Goal: Task Accomplishment & Management: Complete application form

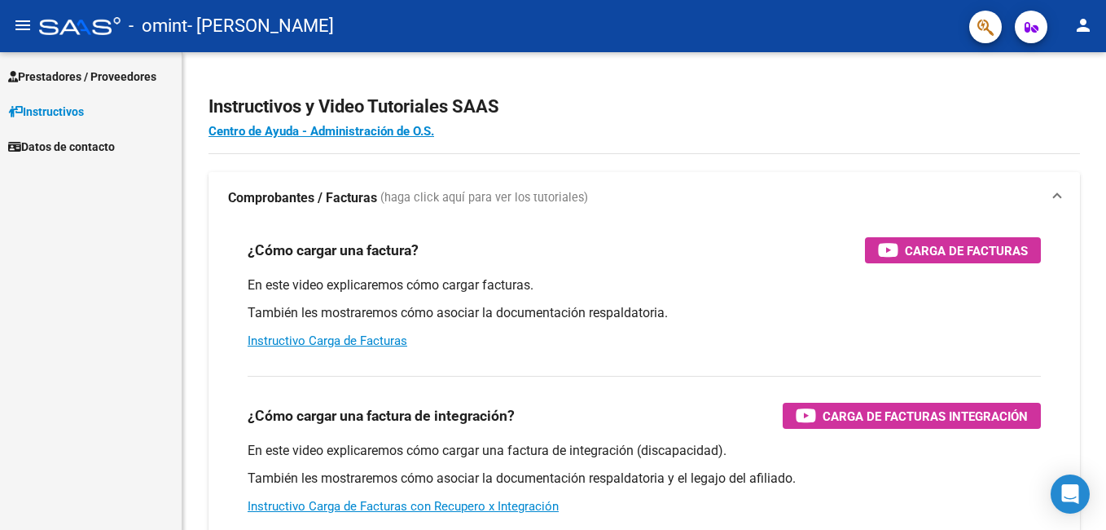
click at [66, 69] on span "Prestadores / Proveedores" at bounding box center [82, 77] width 148 height 18
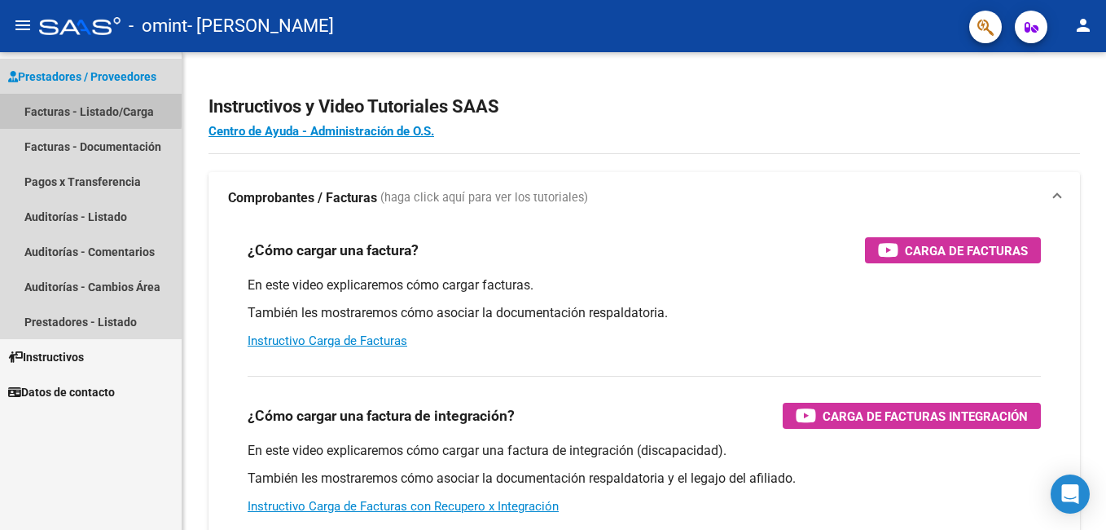
click at [69, 108] on link "Facturas - Listado/Carga" at bounding box center [91, 111] width 182 height 35
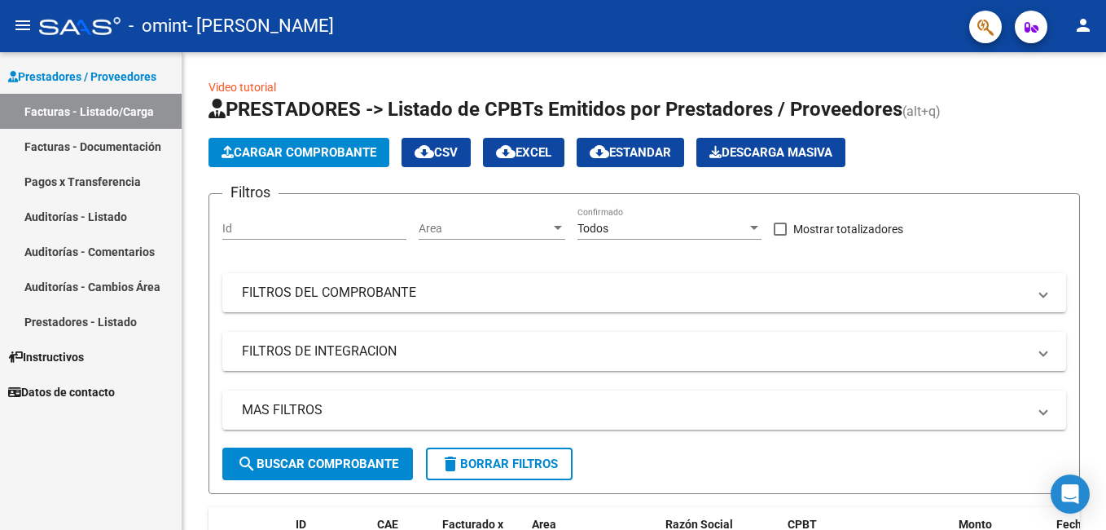
click at [100, 149] on link "Facturas - Documentación" at bounding box center [91, 146] width 182 height 35
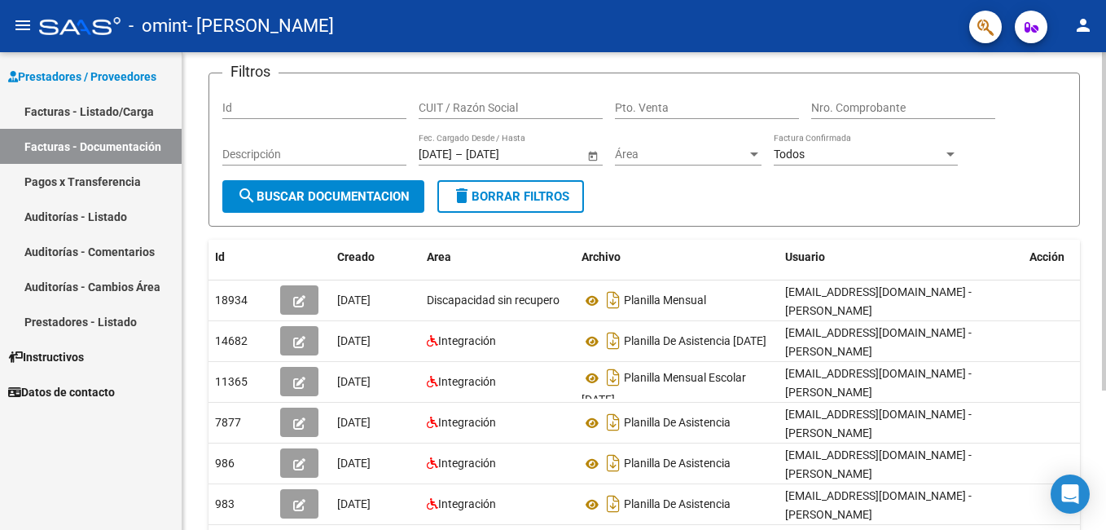
scroll to position [114, 0]
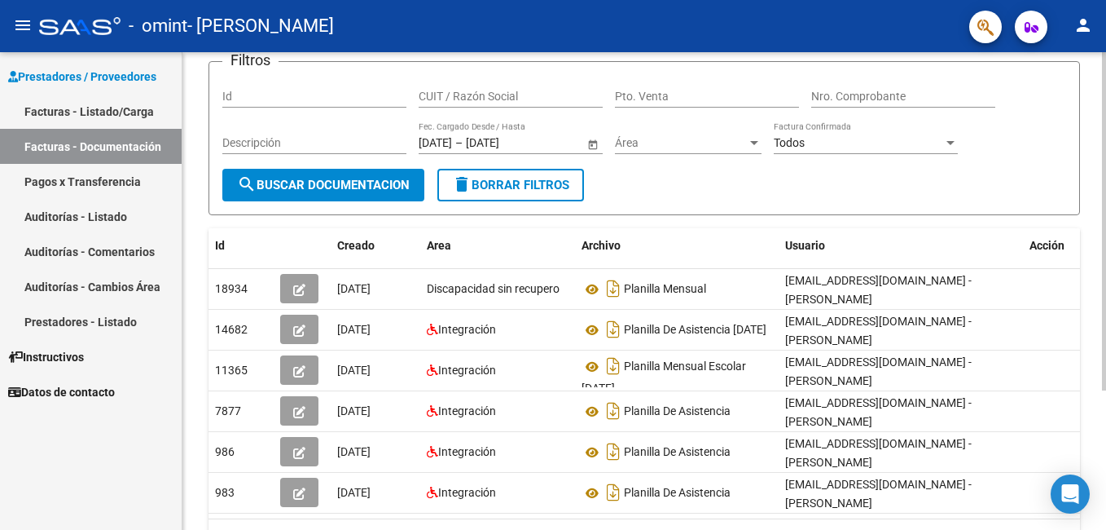
click at [1097, 200] on div "PRESTADORES -> Comprobantes - Documentación Respaldatoria cloud_download Export…" at bounding box center [647, 275] width 928 height 674
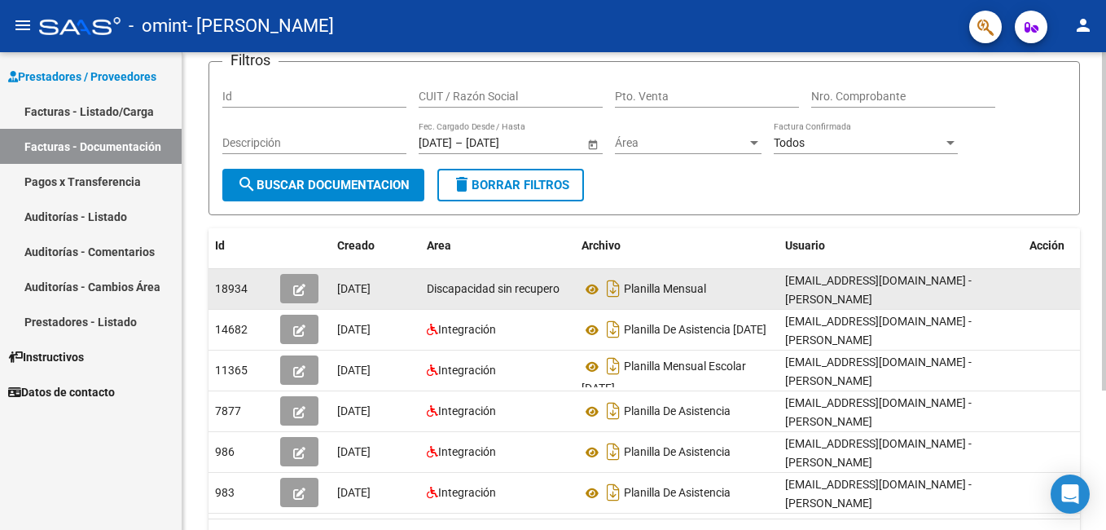
click at [297, 290] on icon "button" at bounding box center [299, 290] width 12 height 12
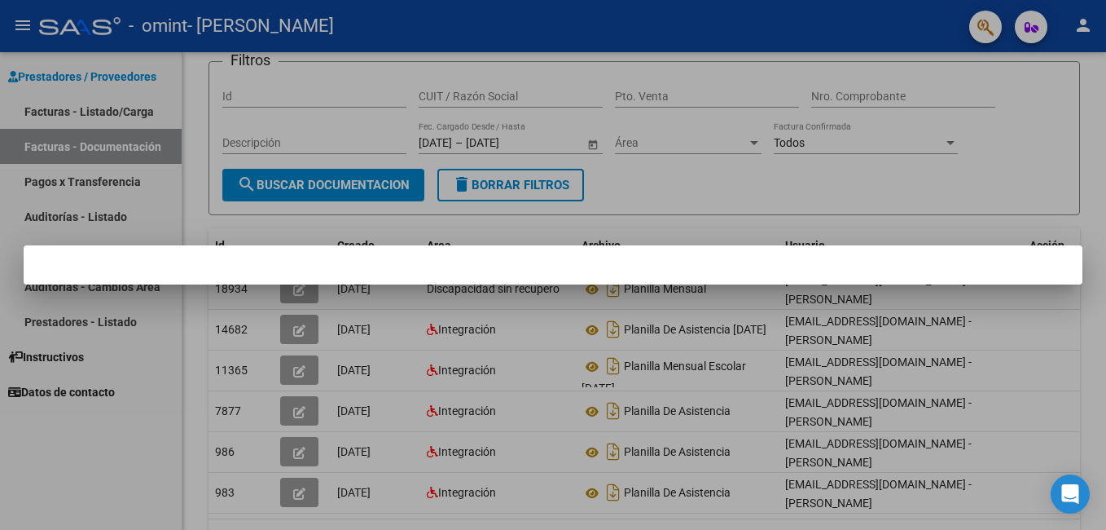
click at [237, 290] on div at bounding box center [553, 265] width 1106 height 530
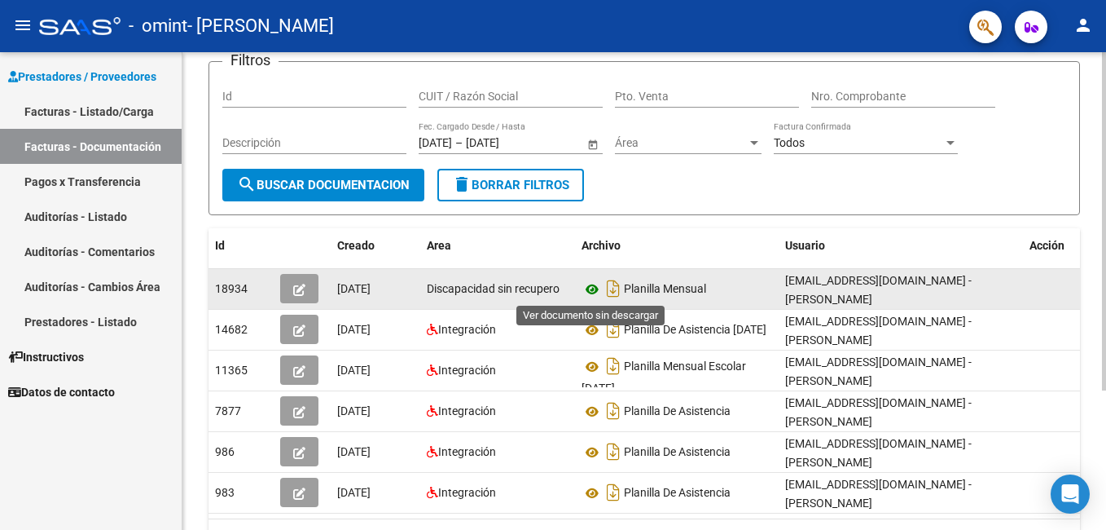
click at [592, 288] on icon at bounding box center [592, 289] width 21 height 20
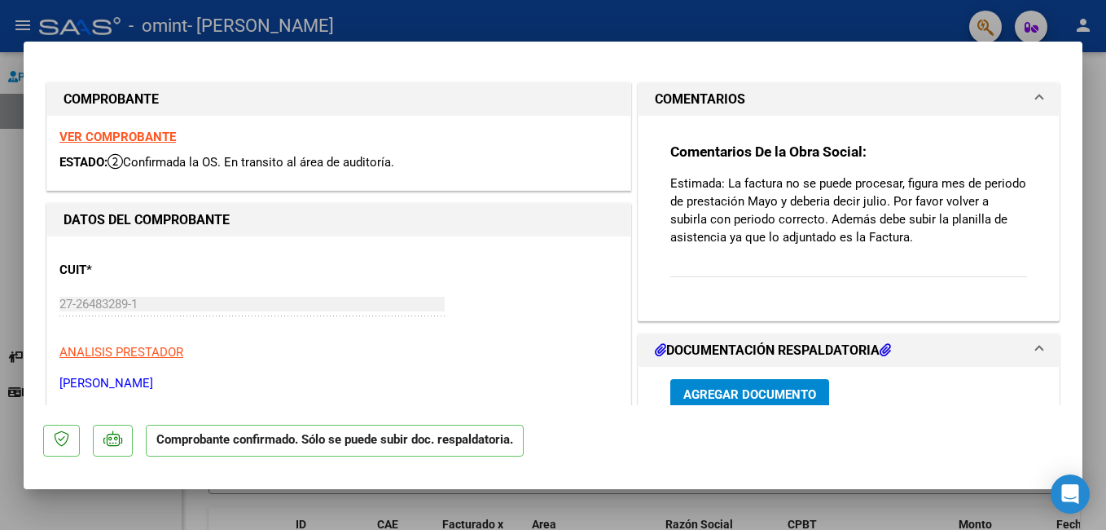
click at [769, 386] on span "Agregar Documento" at bounding box center [750, 393] width 133 height 15
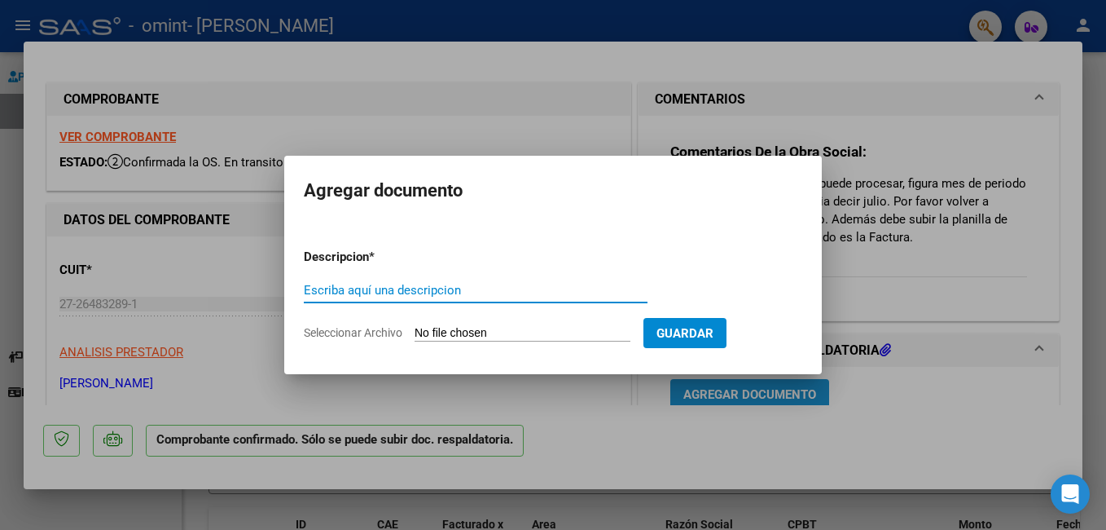
click at [365, 294] on input "Escriba aquí una descripcion" at bounding box center [476, 290] width 344 height 15
click at [407, 292] on input "Escriba aquí una descripcion" at bounding box center [476, 290] width 344 height 15
type input "planilla de julio benja"
click at [436, 267] on form "Descripcion * planilla de julio benja Escriba aquí una descripcion Seleccionar …" at bounding box center [553, 294] width 499 height 119
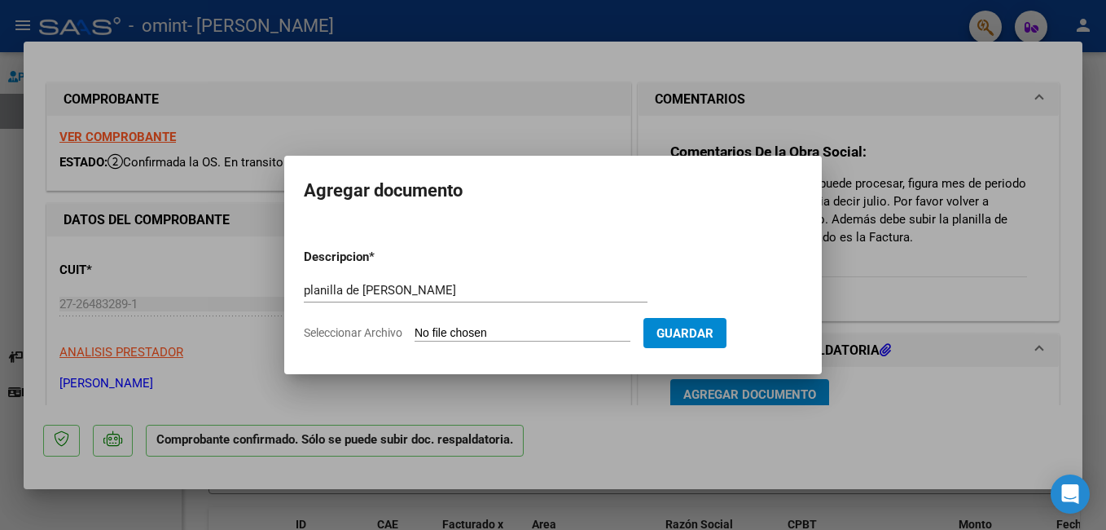
click at [426, 287] on input "planilla de julio benja" at bounding box center [476, 290] width 344 height 15
click at [555, 332] on input "Seleccionar Archivo" at bounding box center [523, 333] width 216 height 15
click at [441, 281] on div "planilla de julio benja Escriba aquí una descripcion" at bounding box center [476, 290] width 344 height 24
click at [565, 333] on input "Seleccionar Archivo" at bounding box center [523, 333] width 216 height 15
type input "C:\fakepath\27264832891_011_00002_00000264 PLANILLA BENJAMIN JULIO 2025.pdf"
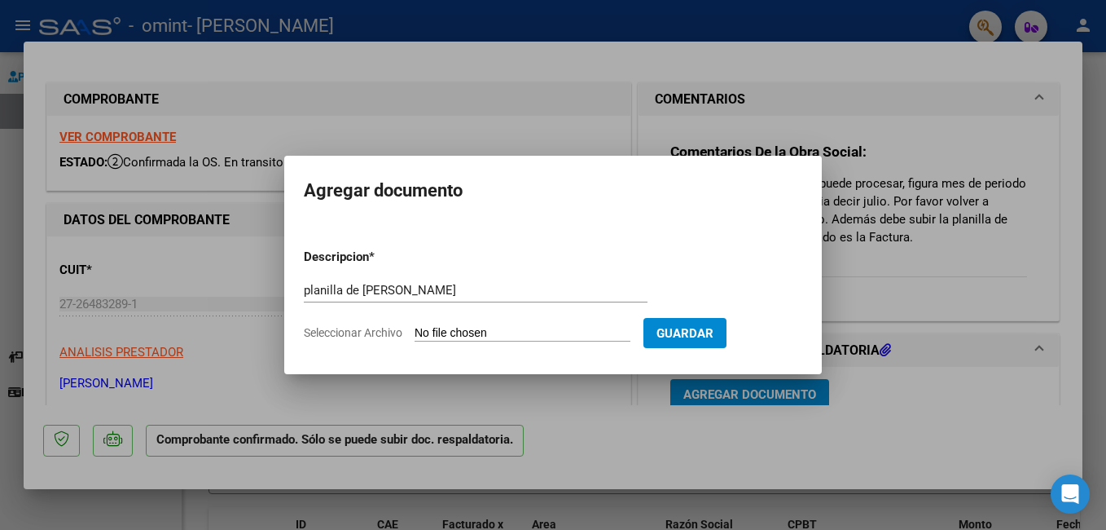
click at [488, 103] on div at bounding box center [553, 265] width 1106 height 530
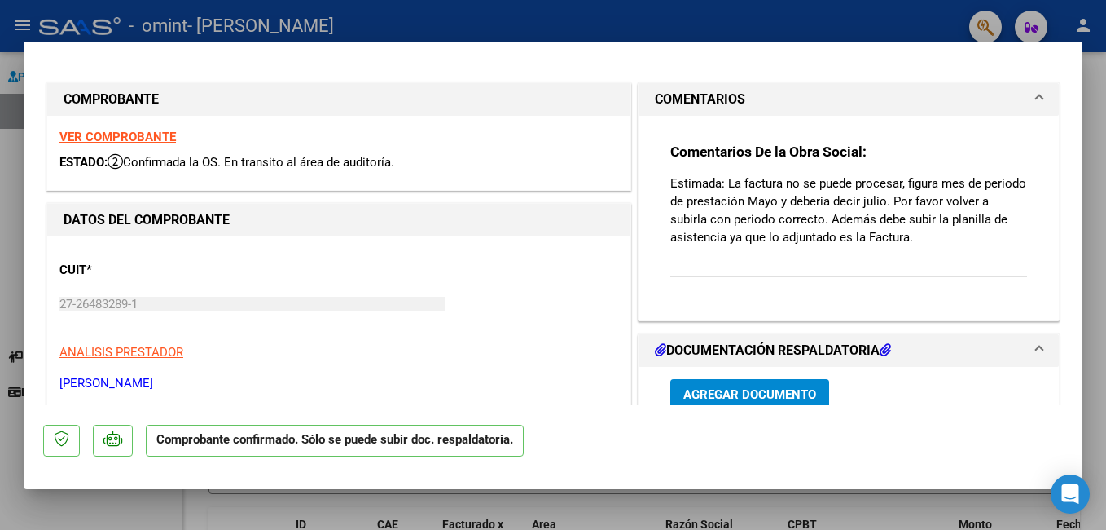
scroll to position [4, 0]
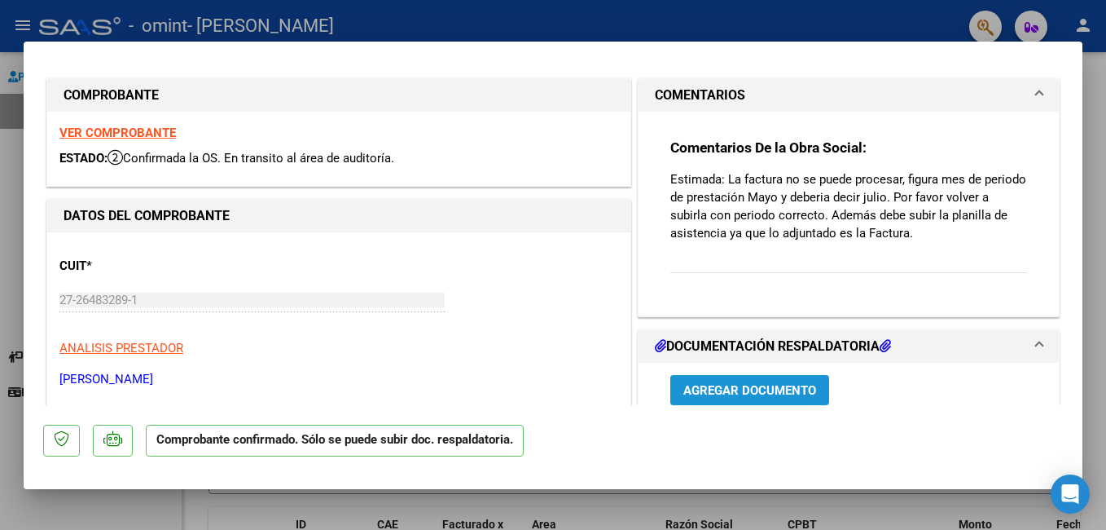
click at [723, 388] on span "Agregar Documento" at bounding box center [750, 390] width 133 height 15
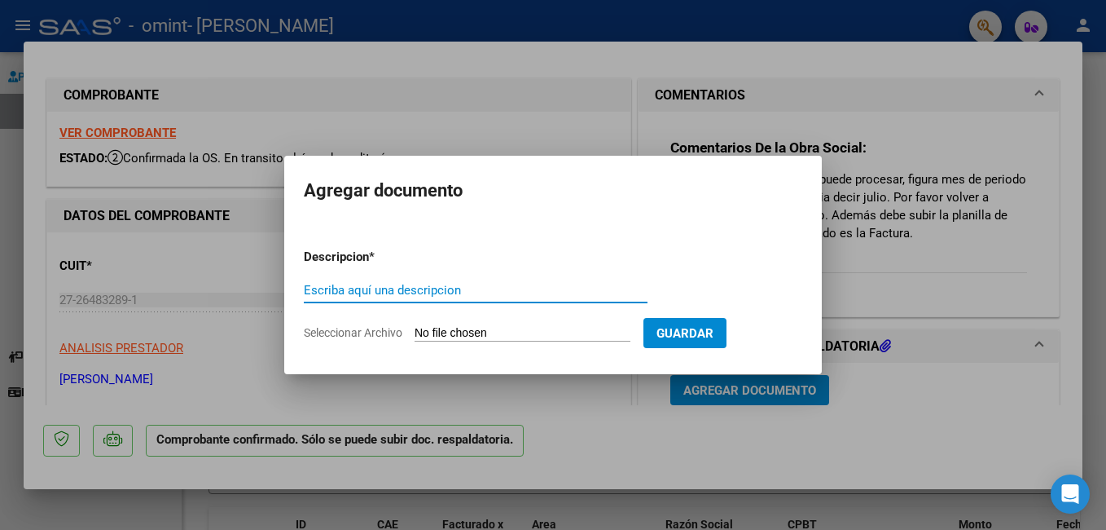
click at [375, 286] on input "Escriba aquí una descripcion" at bounding box center [476, 290] width 344 height 15
click at [451, 288] on input "Escriba aquí una descripcion" at bounding box center [476, 290] width 344 height 15
click at [321, 286] on input "Escriba aquí una descripcion" at bounding box center [476, 290] width 344 height 15
click at [424, 291] on input "planilla julio benja" at bounding box center [476, 290] width 344 height 15
type input "planilla julio benja"
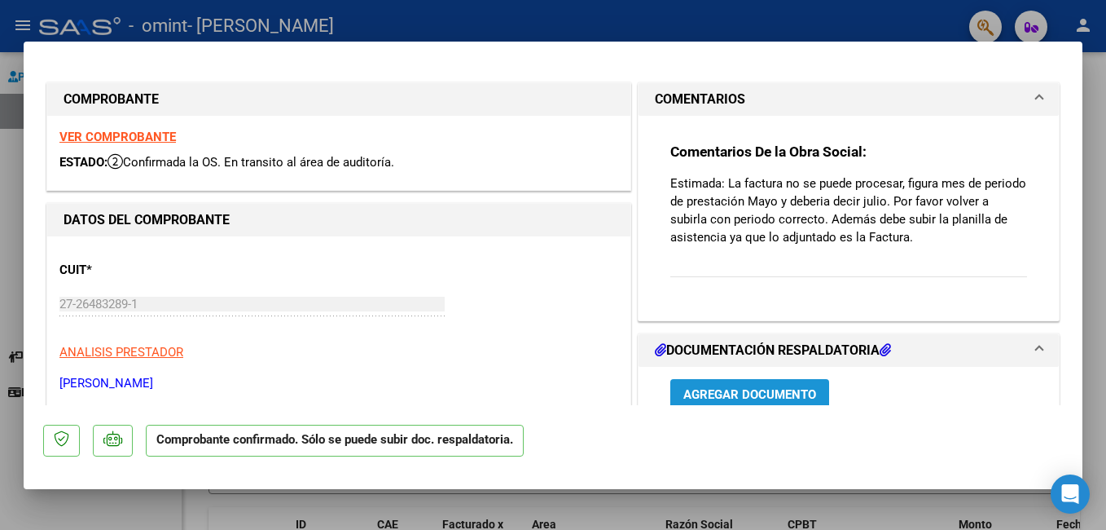
click at [741, 392] on span "Agregar Documento" at bounding box center [750, 394] width 133 height 15
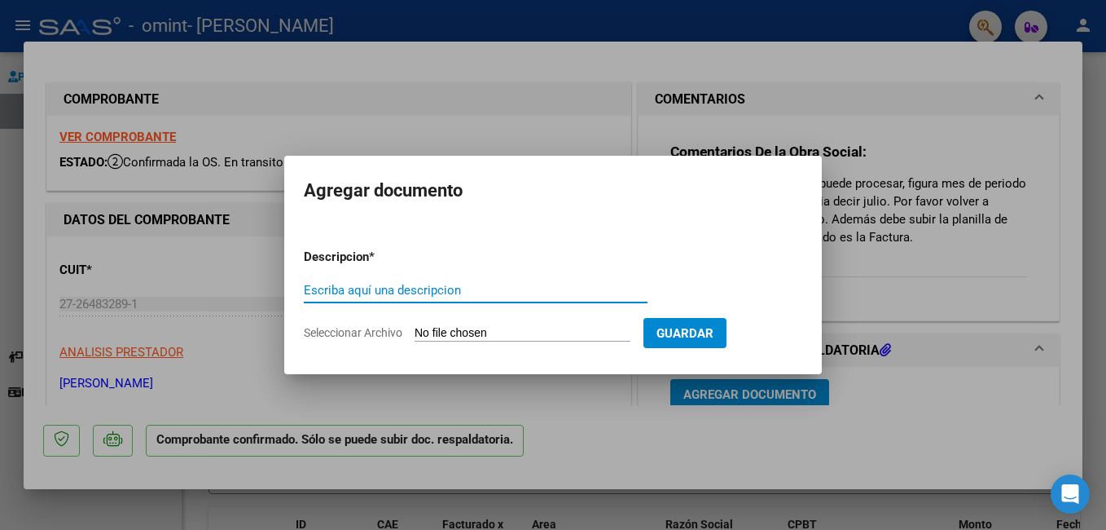
click at [317, 288] on input "Escriba aquí una descripcion" at bounding box center [476, 290] width 344 height 15
type input "planilla de julio benja"
click at [377, 333] on span "Seleccionar Archivo" at bounding box center [353, 332] width 99 height 13
click at [415, 333] on input "Seleccionar Archivo" at bounding box center [523, 333] width 216 height 15
type input "C:\fakepath\27264832891_011_00002_00000264 PLANILLA BENJAMIN JULIO 2025.pdf"
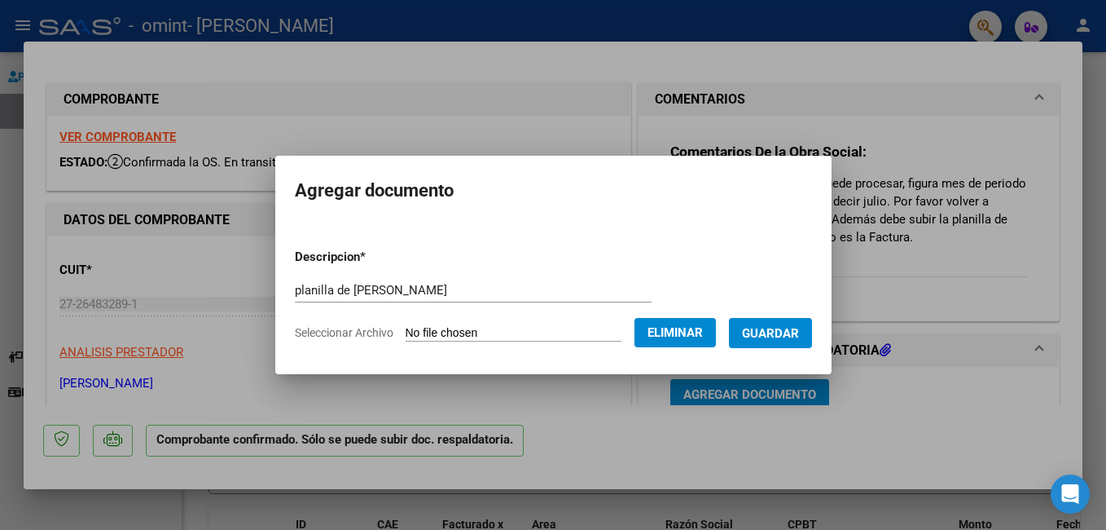
click at [767, 332] on span "Guardar" at bounding box center [770, 333] width 57 height 15
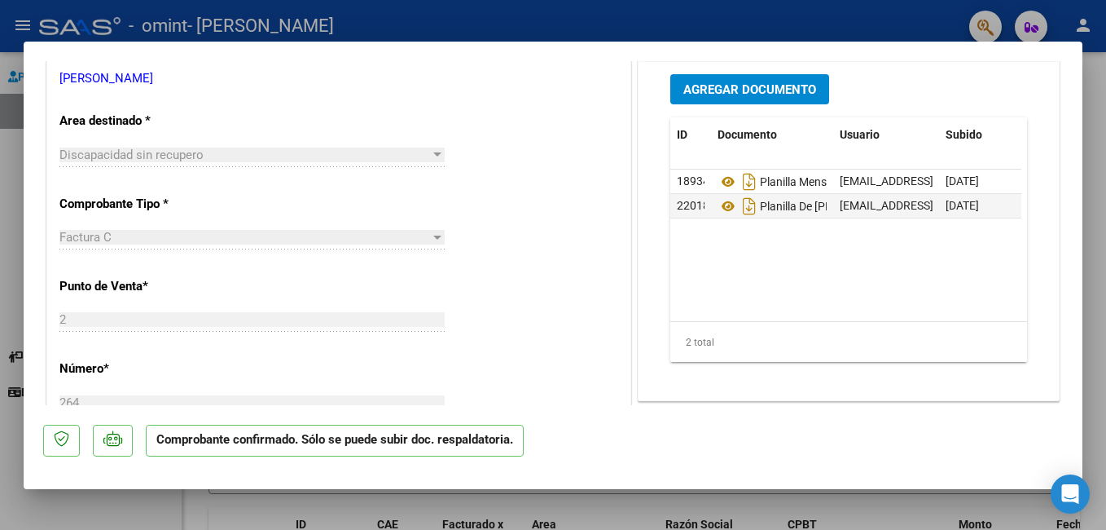
scroll to position [278, 0]
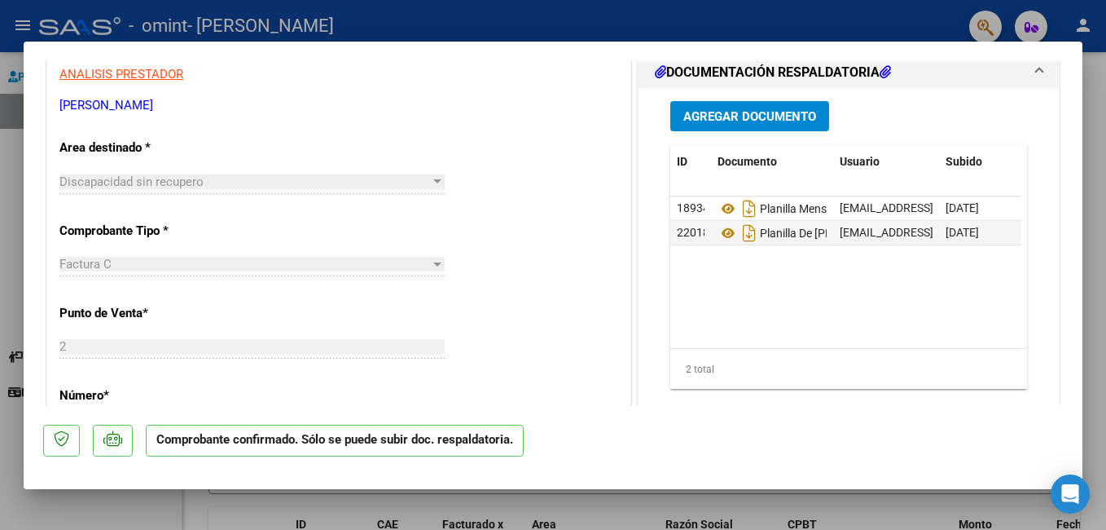
click at [431, 184] on div at bounding box center [437, 181] width 15 height 13
click at [183, 260] on div "Factura C" at bounding box center [244, 264] width 371 height 15
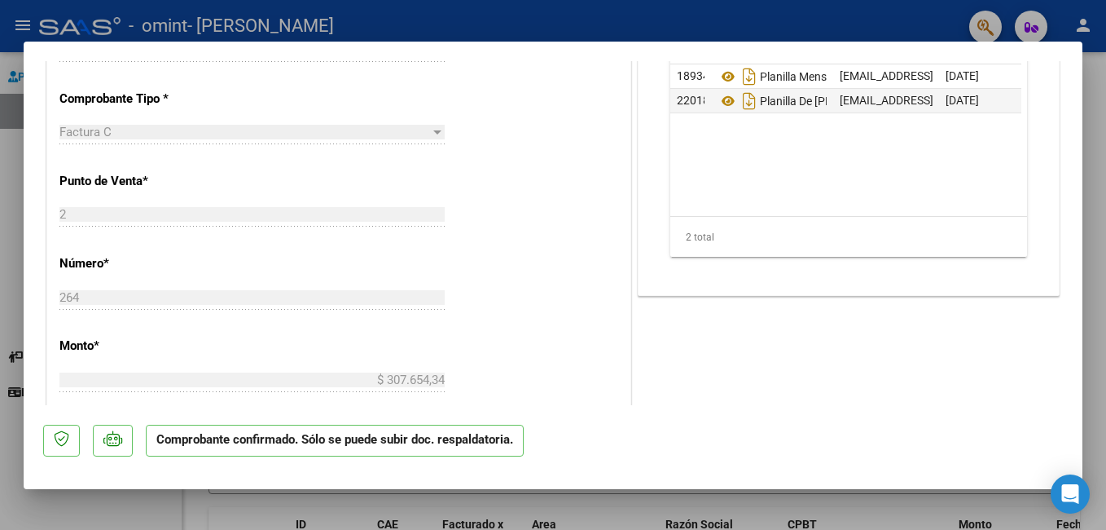
drag, startPoint x: 1069, startPoint y: 217, endPoint x: 1065, endPoint y: 240, distance: 24.0
click at [1065, 240] on mat-dialog-content "COMPROBANTE VER COMPROBANTE ESTADO: Confirmada la OS. En transito al área de au…" at bounding box center [553, 233] width 1059 height 345
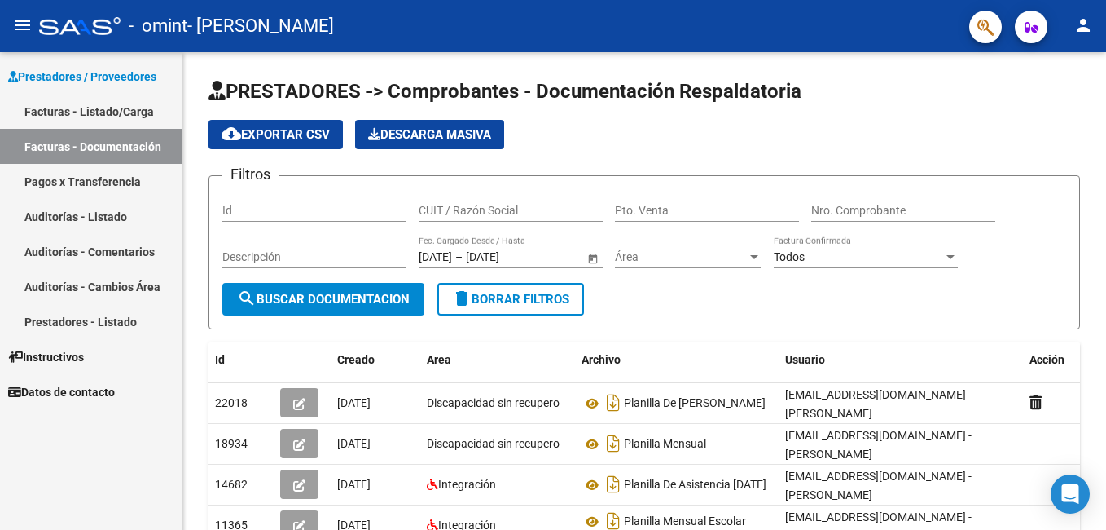
click at [112, 111] on link "Facturas - Listado/Carga" at bounding box center [91, 111] width 182 height 35
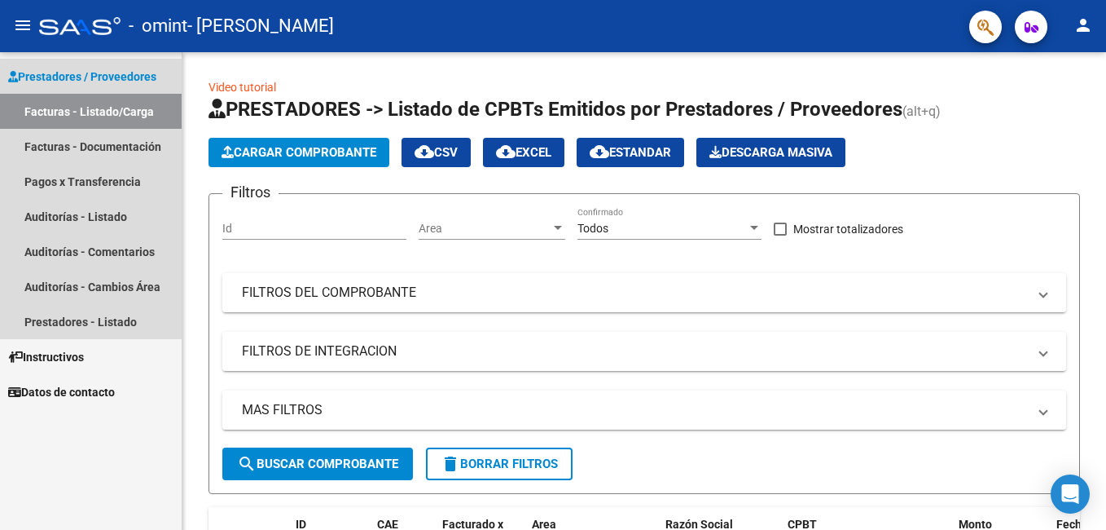
click at [112, 111] on link "Facturas - Listado/Carga" at bounding box center [91, 111] width 182 height 35
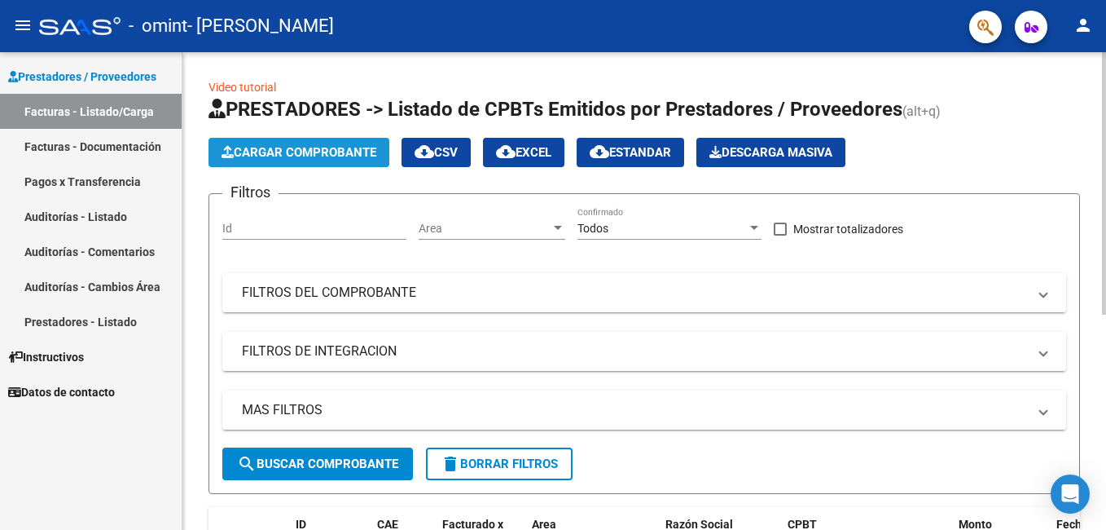
click at [320, 151] on span "Cargar Comprobante" at bounding box center [299, 152] width 155 height 15
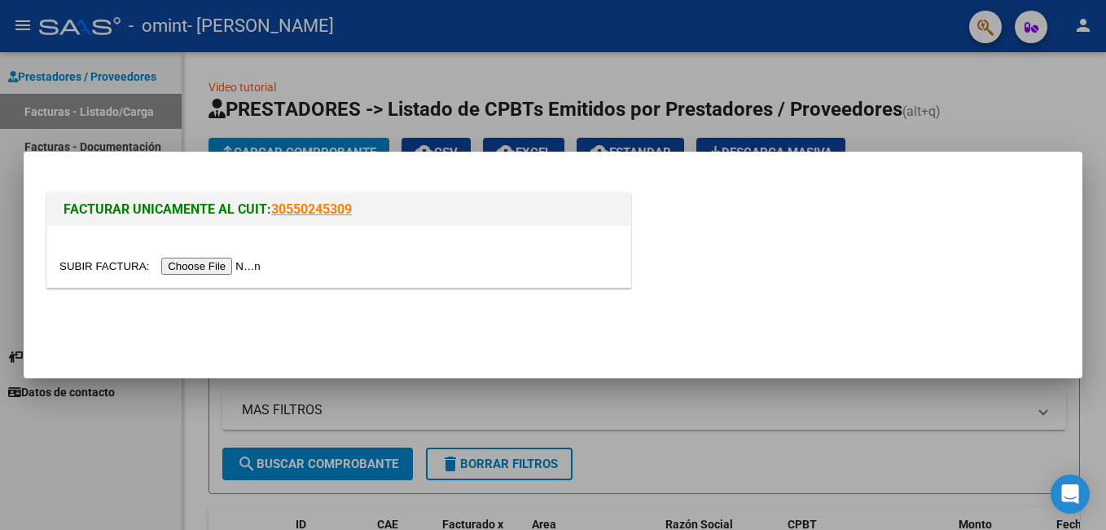
click at [220, 266] on input "file" at bounding box center [162, 265] width 206 height 17
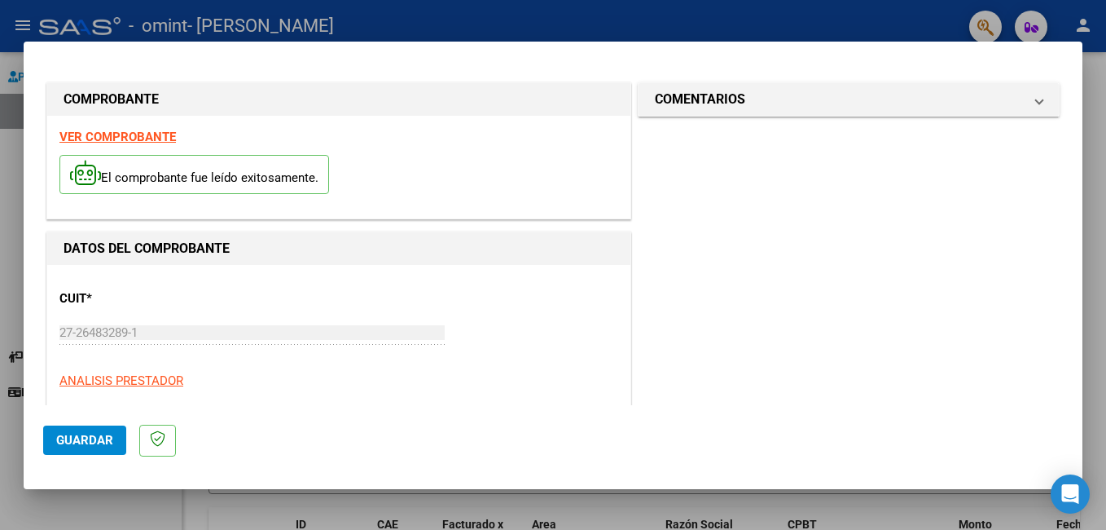
click at [74, 435] on span "Guardar" at bounding box center [84, 440] width 57 height 15
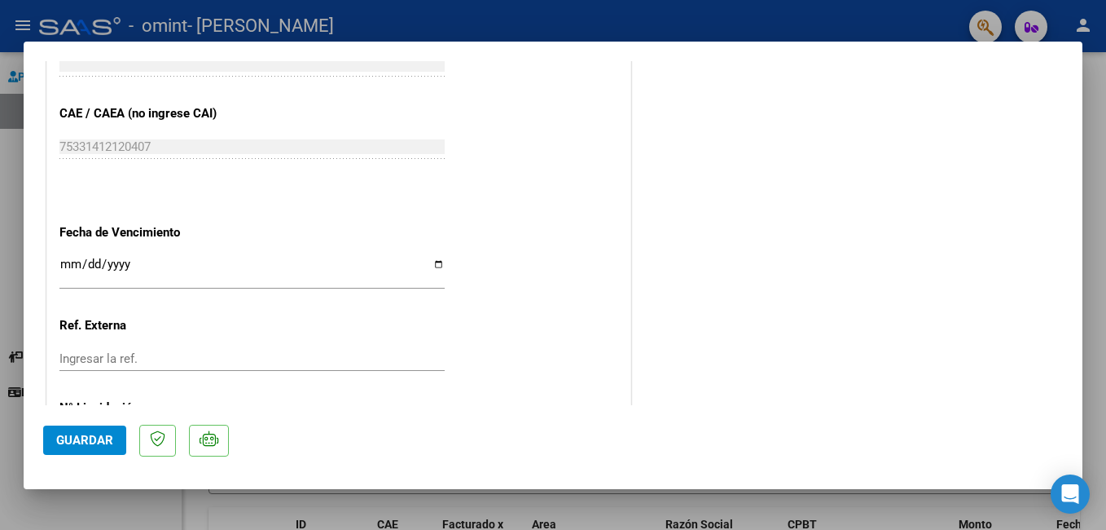
scroll to position [899, 0]
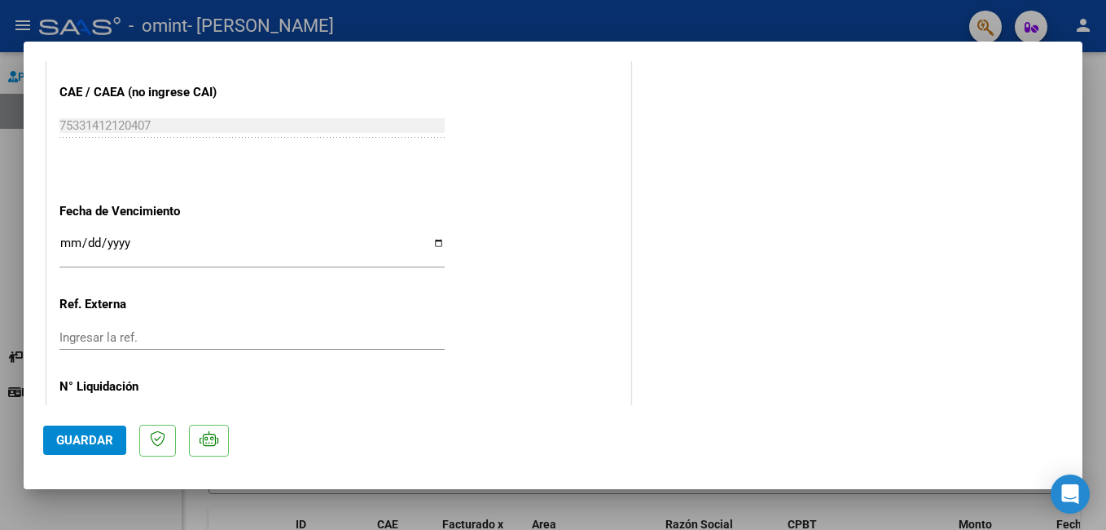
click at [68, 240] on input "Ingresar la fecha" at bounding box center [251, 249] width 385 height 26
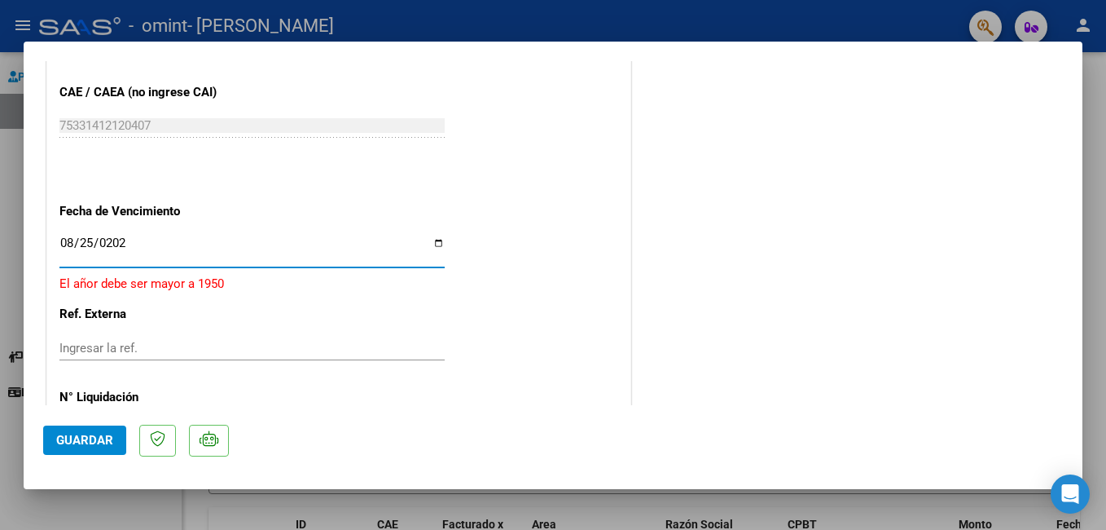
type input "2025-08-25"
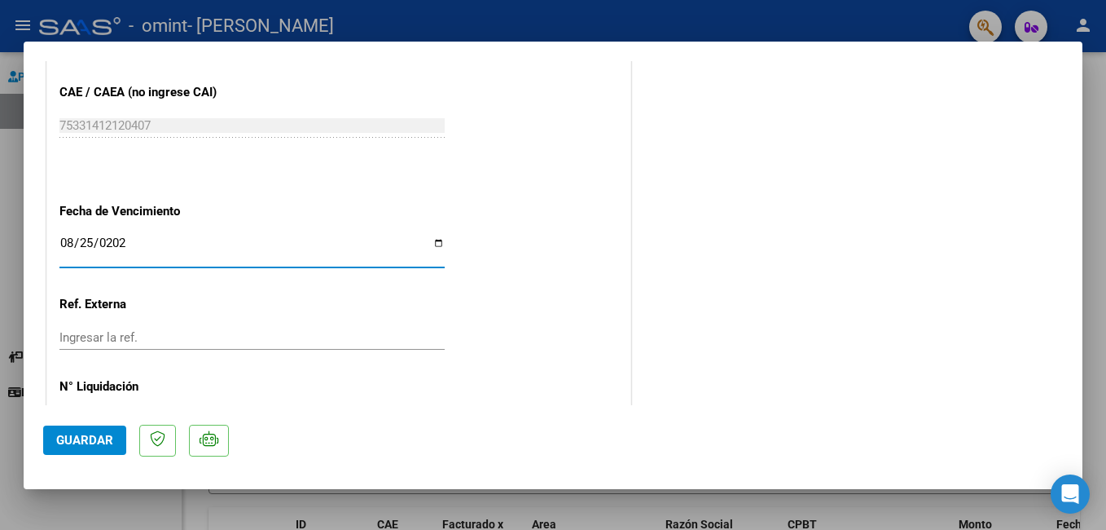
click at [97, 438] on span "Guardar" at bounding box center [84, 440] width 57 height 15
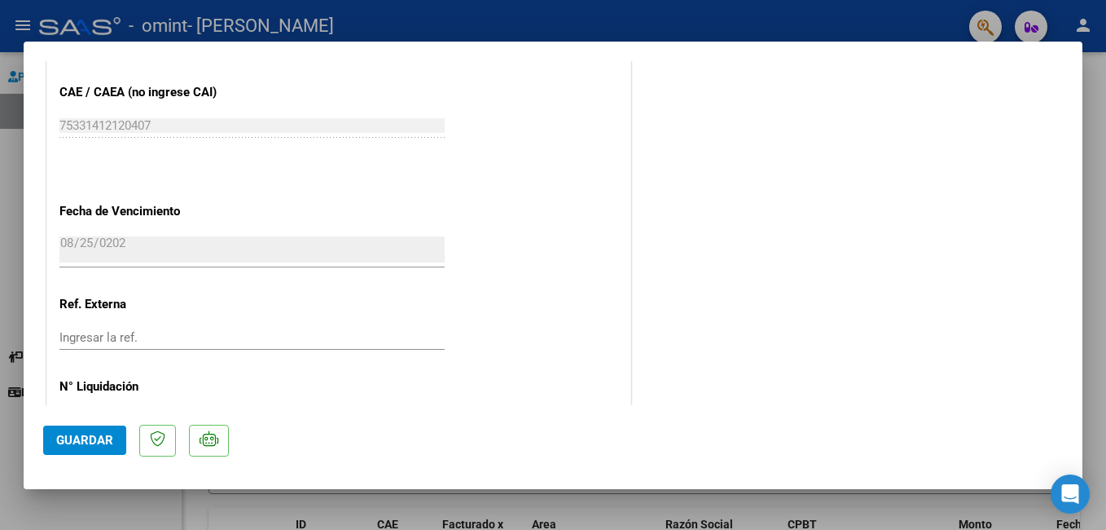
click at [97, 438] on span "Guardar" at bounding box center [84, 440] width 57 height 15
